Goal: Transaction & Acquisition: Purchase product/service

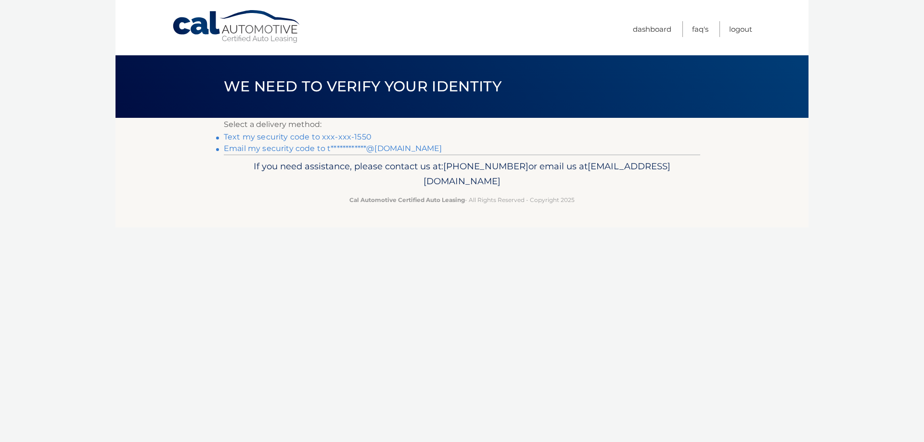
click at [311, 136] on link "Text my security code to xxx-xxx-1550" at bounding box center [298, 136] width 148 height 9
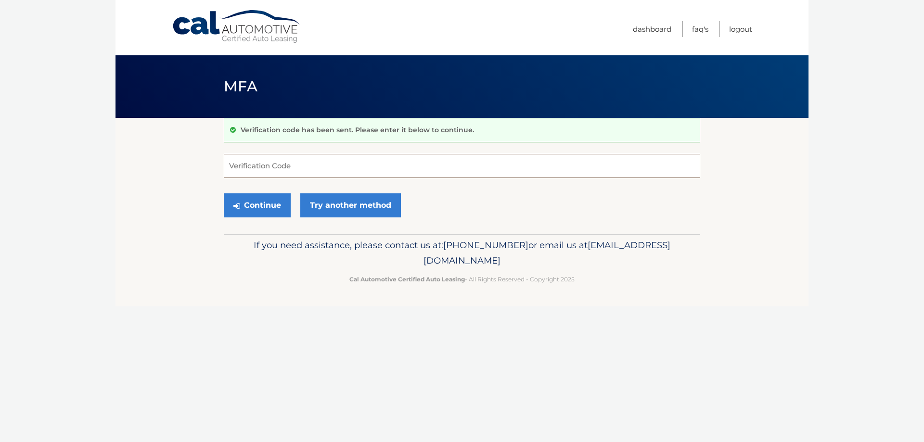
click at [292, 169] on input "Verification Code" at bounding box center [462, 166] width 476 height 24
click at [261, 167] on input "Verification Code" at bounding box center [462, 166] width 476 height 24
type input "928753"
click at [256, 205] on button "Continue" at bounding box center [257, 205] width 67 height 24
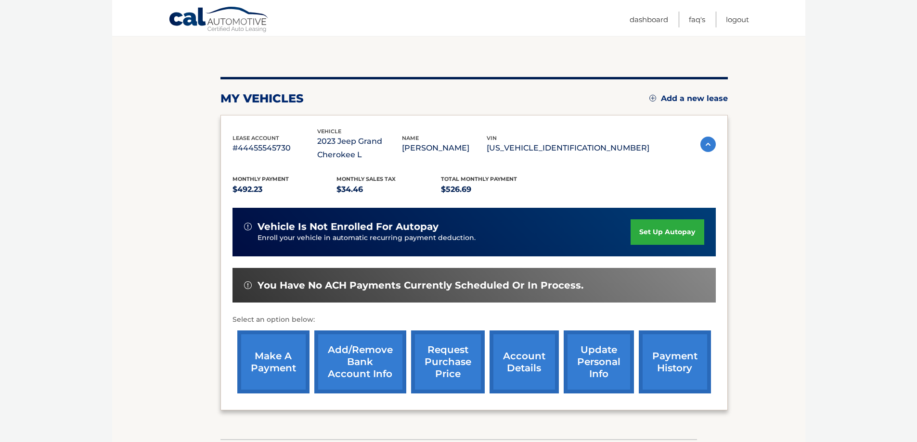
scroll to position [154, 0]
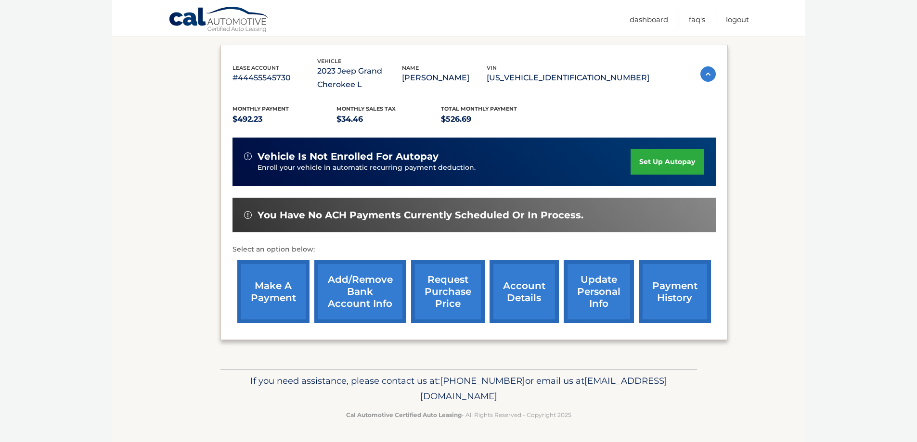
click at [283, 293] on link "make a payment" at bounding box center [273, 291] width 72 height 63
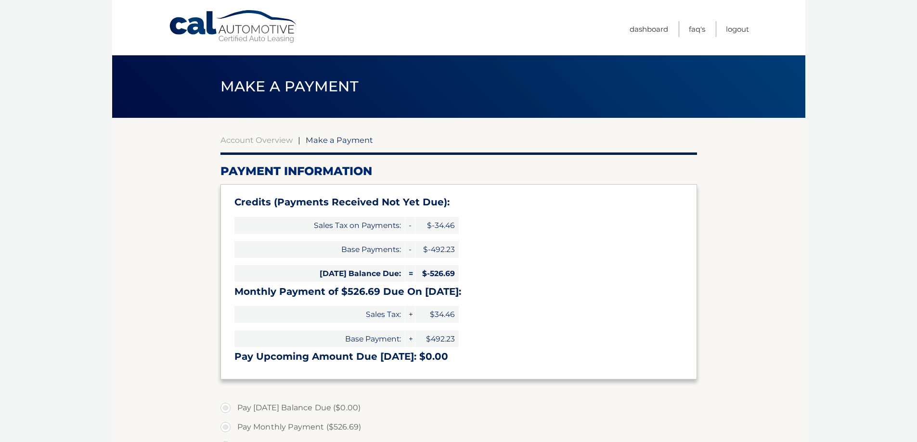
type input "0"
select select "MjRkZjQzOTgtNjMyZS00YzQ4LWExM2EtYjFhYTg0ZGVmMjZh"
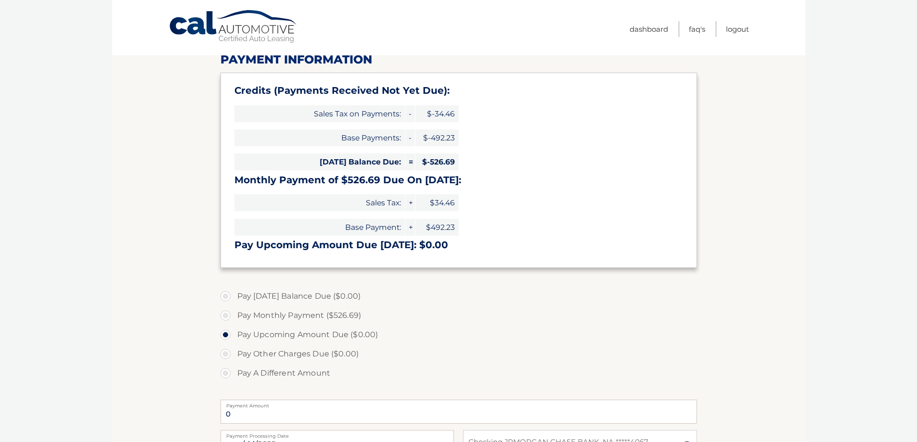
scroll to position [160, 0]
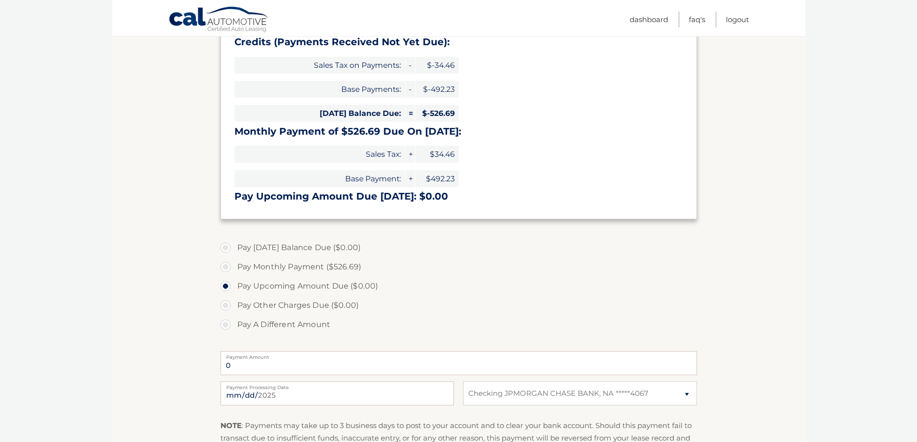
click at [325, 266] on label "Pay Monthly Payment ($526.69)" at bounding box center [458, 266] width 476 height 19
click at [234, 266] on input "Pay Monthly Payment ($526.69)" at bounding box center [229, 264] width 10 height 15
radio input "true"
type input "526.69"
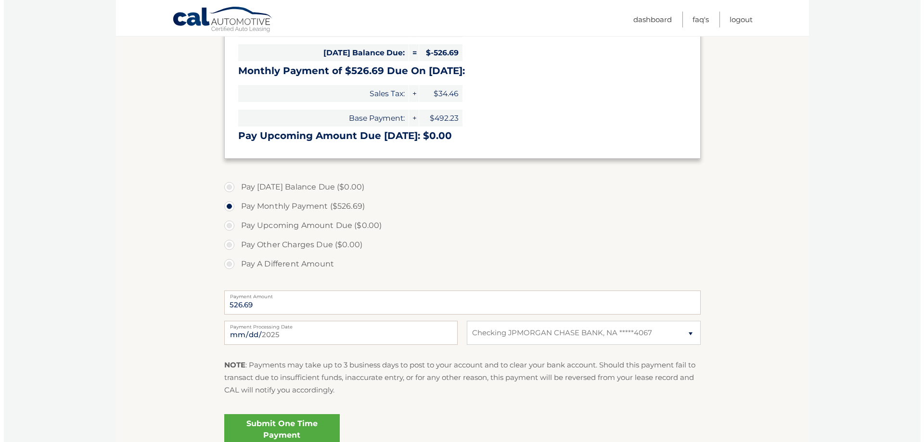
scroll to position [310, 0]
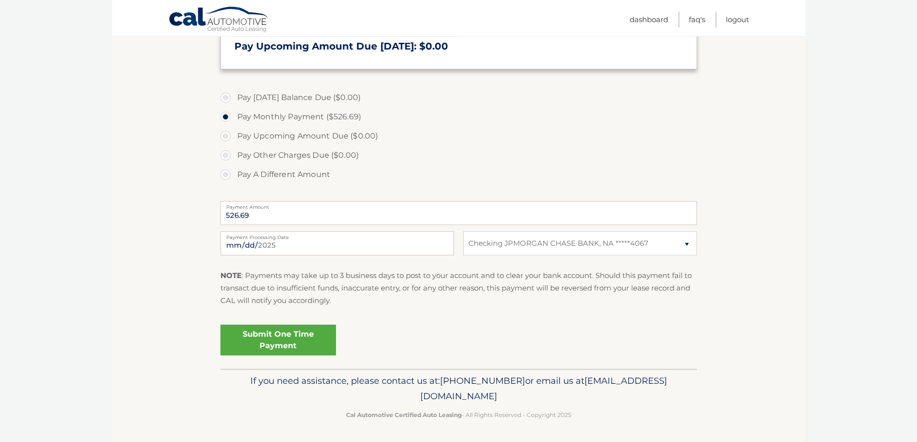
click at [291, 336] on link "Submit One Time Payment" at bounding box center [277, 340] width 115 height 31
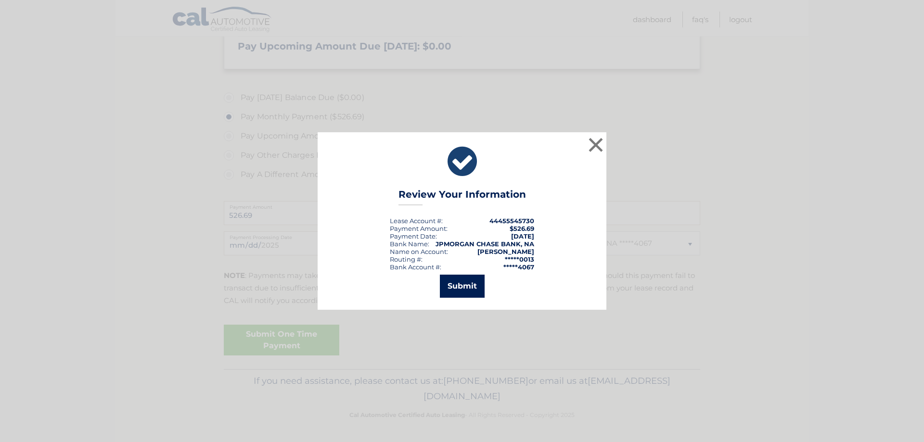
click at [454, 288] on button "Submit" at bounding box center [462, 286] width 45 height 23
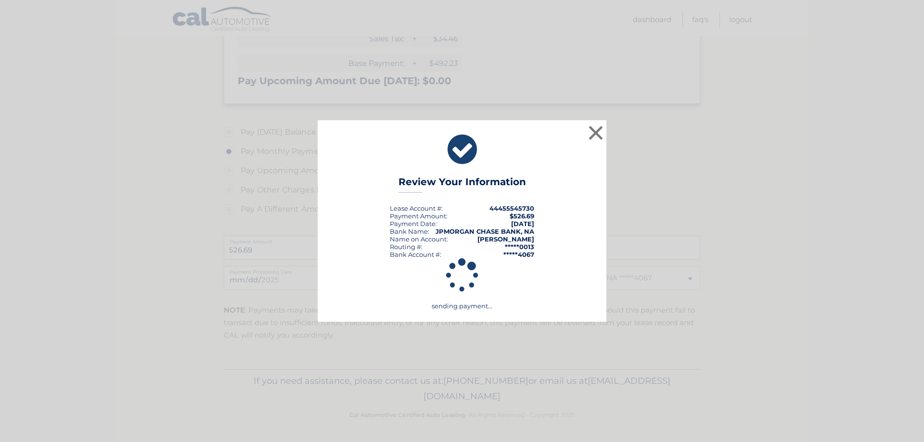
scroll to position [276, 0]
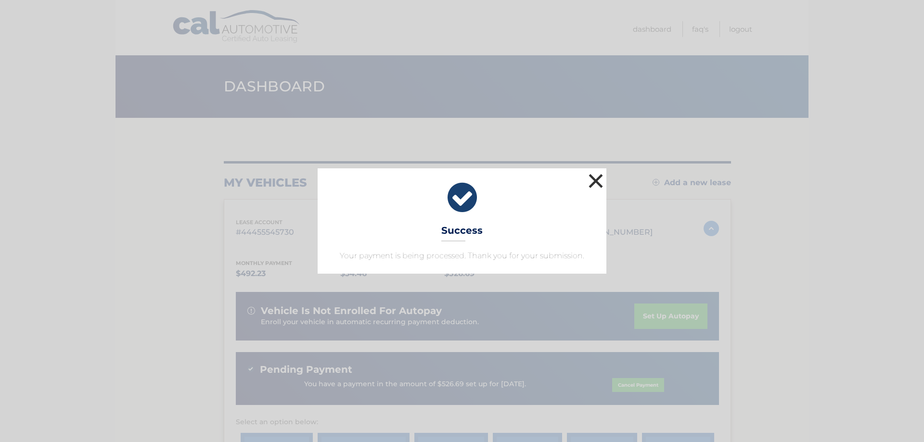
click at [594, 179] on button "×" at bounding box center [595, 180] width 19 height 19
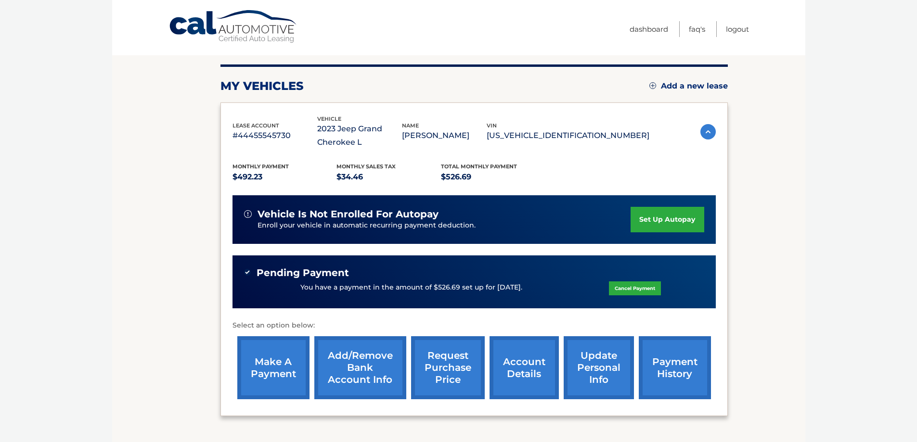
scroll to position [173, 0]
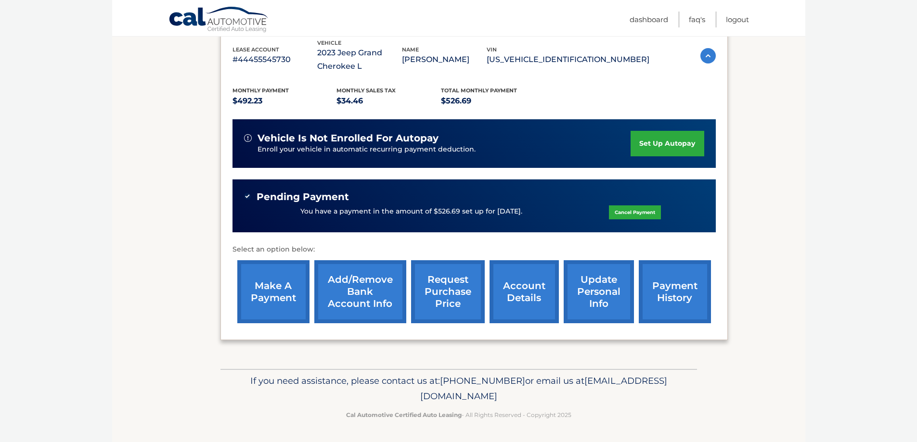
click at [524, 291] on link "account details" at bounding box center [523, 291] width 69 height 63
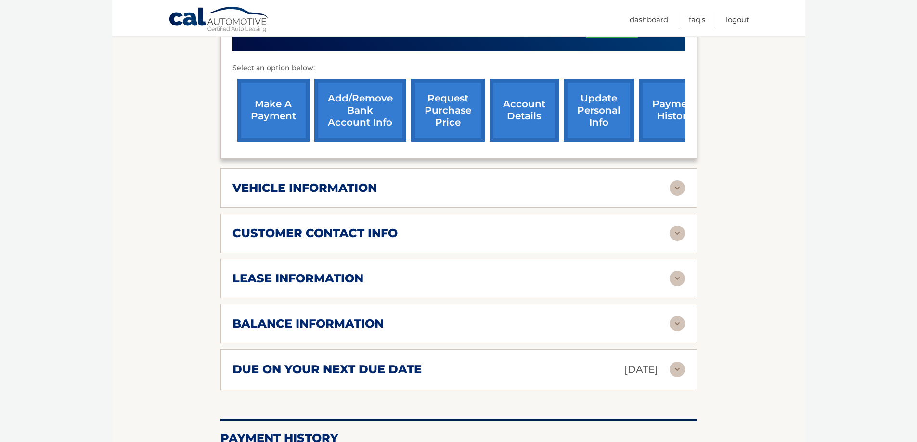
scroll to position [401, 0]
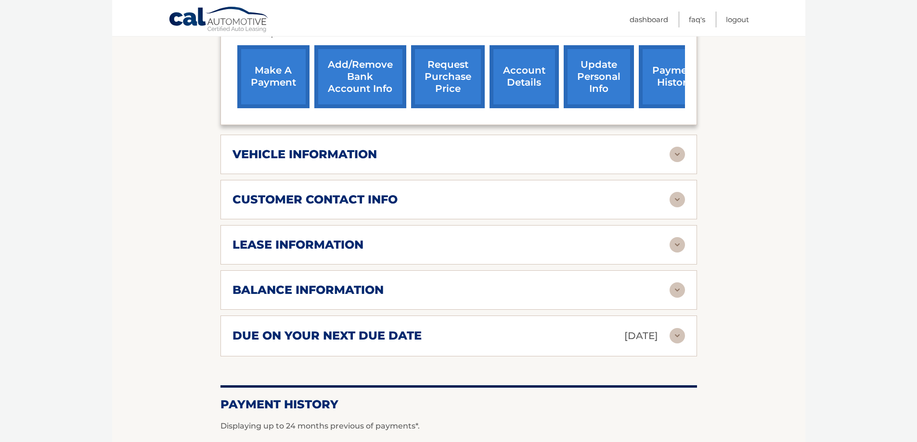
click at [675, 241] on img at bounding box center [676, 244] width 15 height 15
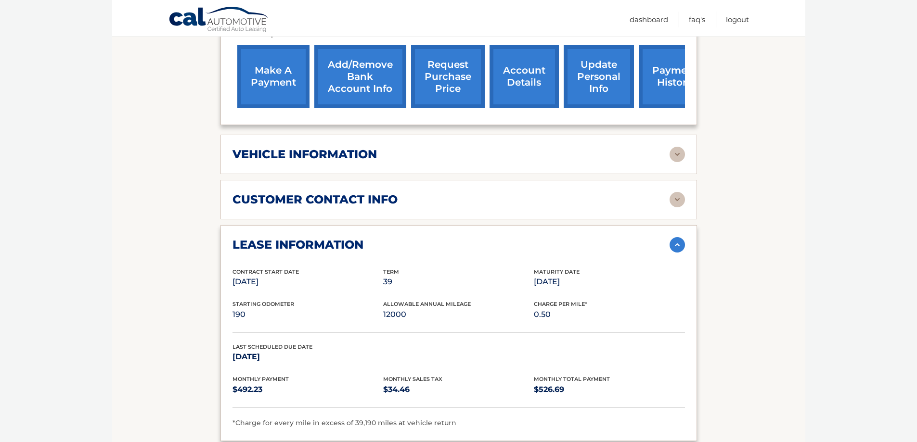
click at [675, 241] on img at bounding box center [676, 244] width 15 height 15
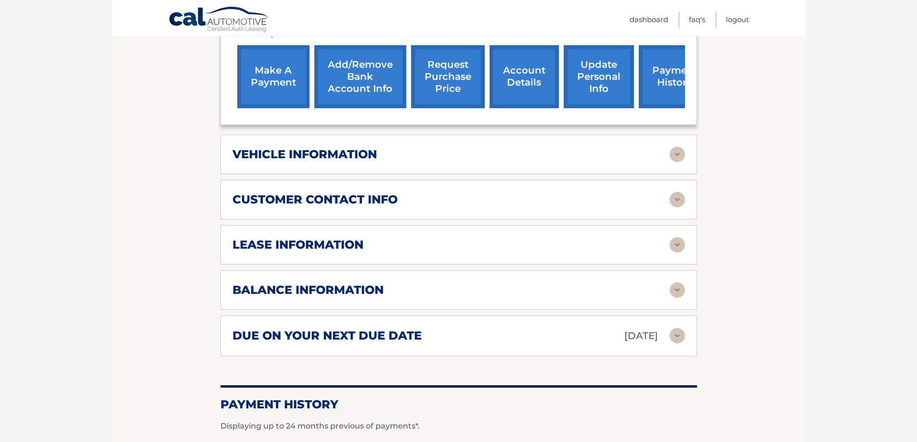
click at [678, 290] on img at bounding box center [676, 289] width 15 height 15
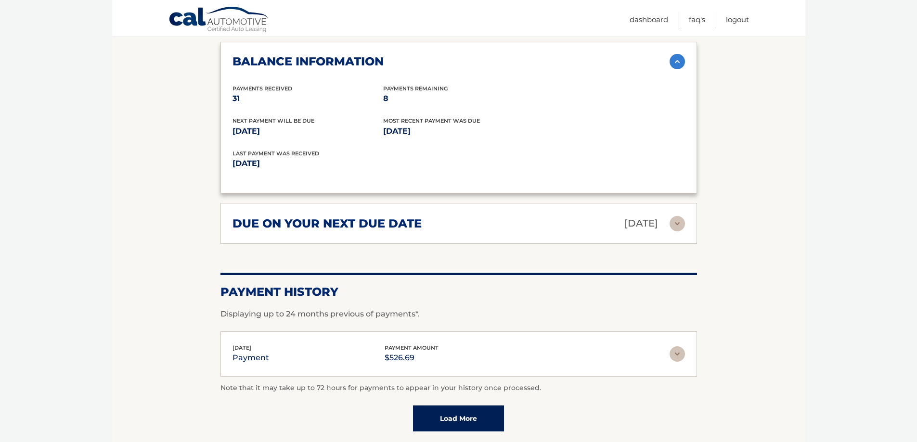
scroll to position [711, 0]
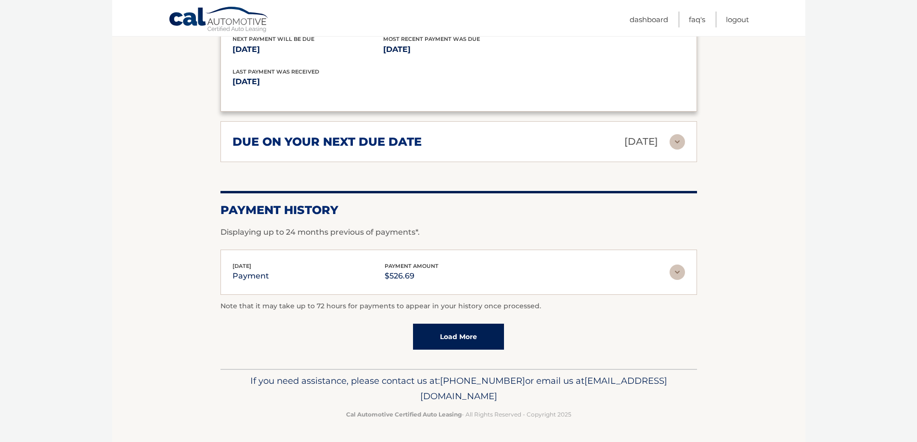
click at [675, 143] on img at bounding box center [676, 141] width 15 height 15
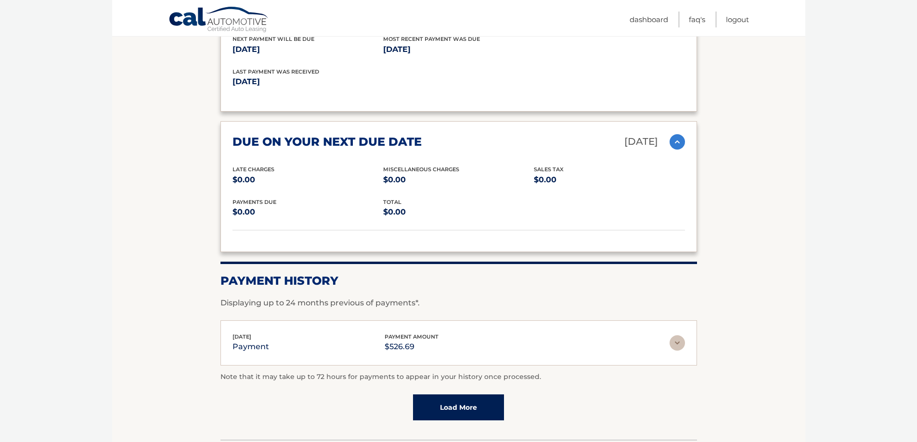
click at [675, 143] on img at bounding box center [676, 141] width 15 height 15
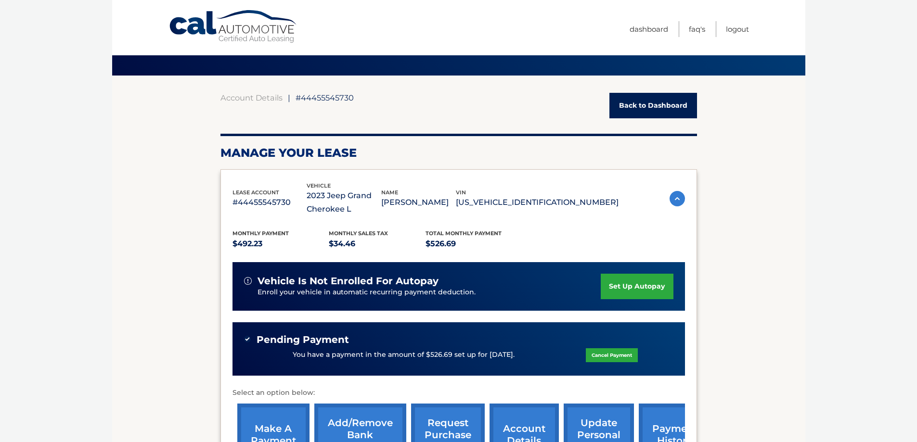
scroll to position [0, 0]
